Goal: Task Accomplishment & Management: Manage account settings

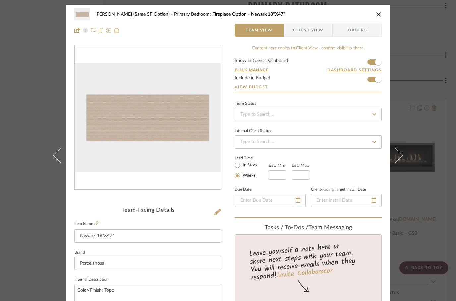
click at [379, 12] on icon "close" at bounding box center [378, 14] width 5 height 5
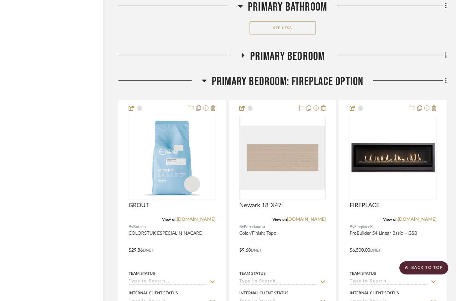
scroll to position [8872, 21]
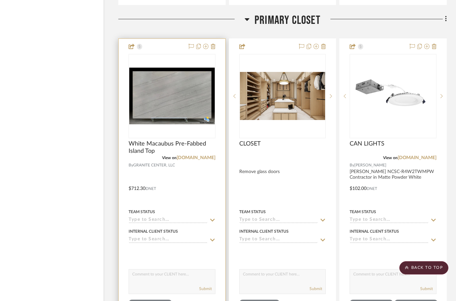
click at [0, 0] on img at bounding box center [0, 0] width 0 height 0
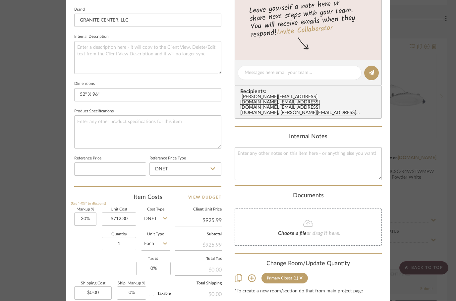
scroll to position [243, 0]
click at [81, 95] on input "52" X 96"" at bounding box center [147, 94] width 147 height 13
type input "42" X 96""
click at [185, 116] on textarea at bounding box center [147, 131] width 147 height 33
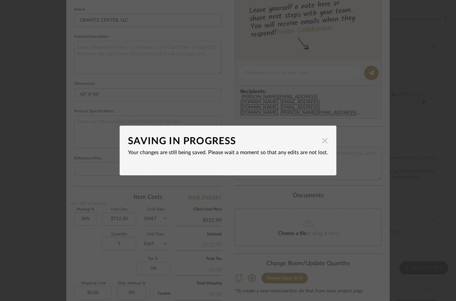
click at [325, 141] on span "button" at bounding box center [324, 140] width 13 height 13
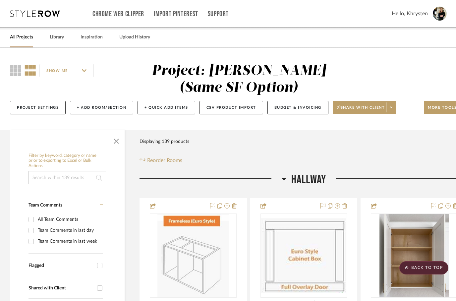
scroll to position [9258, 21]
